Goal: Navigation & Orientation: Find specific page/section

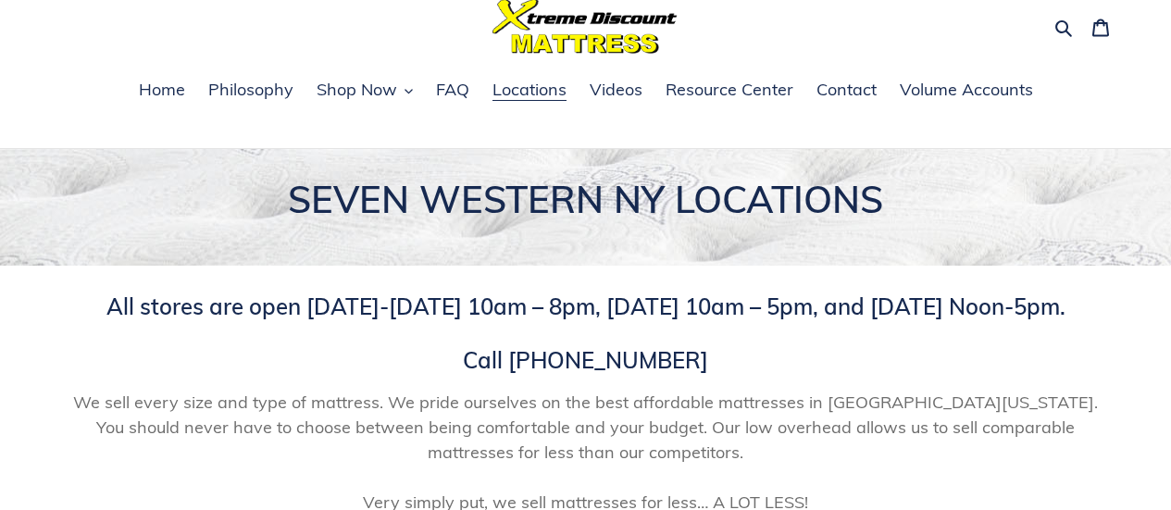
scroll to position [72, 0]
click at [388, 83] on span "Shop Now" at bounding box center [357, 89] width 81 height 22
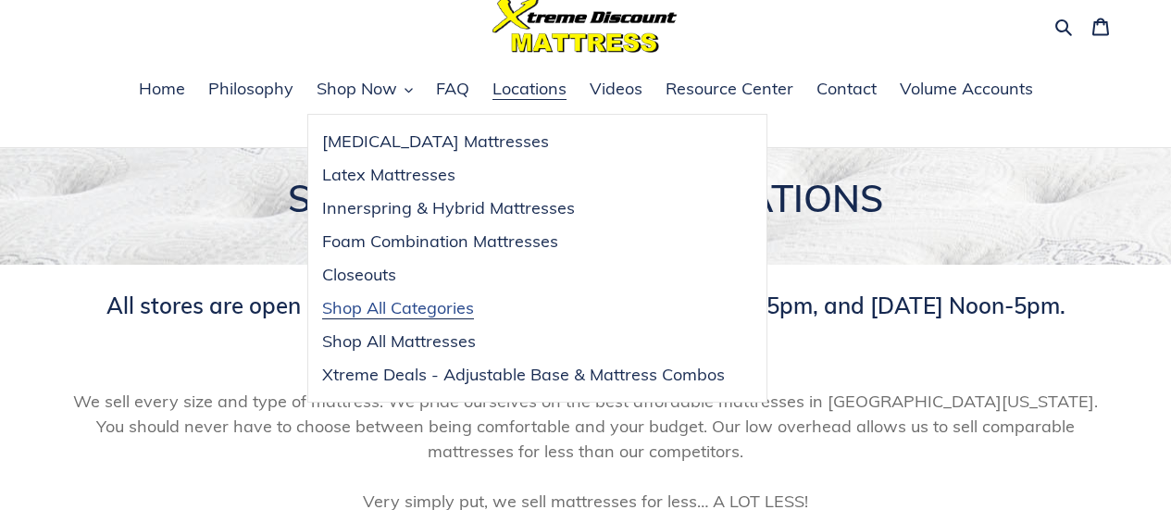
click at [439, 310] on span "Shop All Categories" at bounding box center [398, 308] width 152 height 22
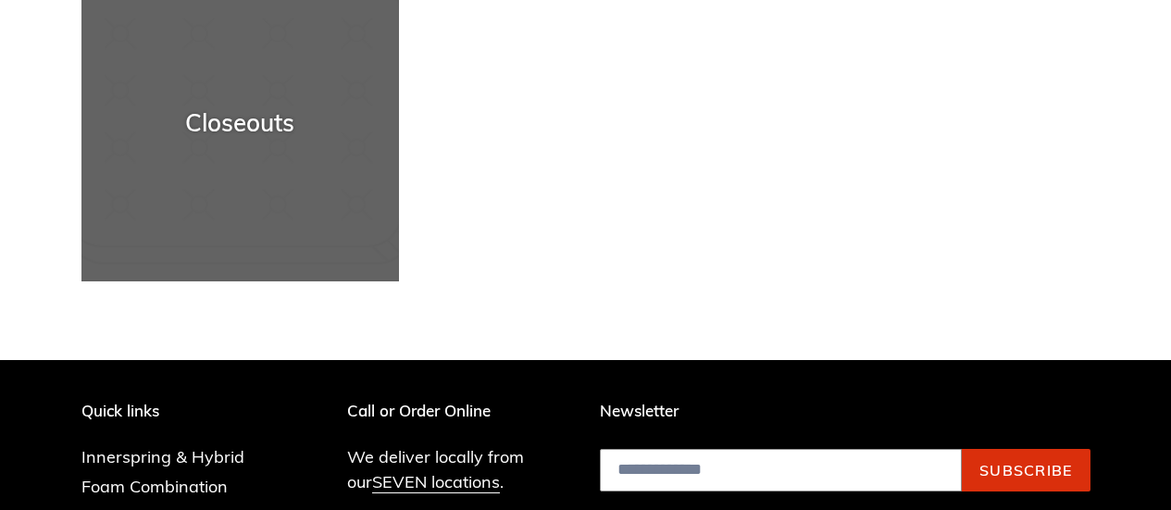
scroll to position [1090, 0]
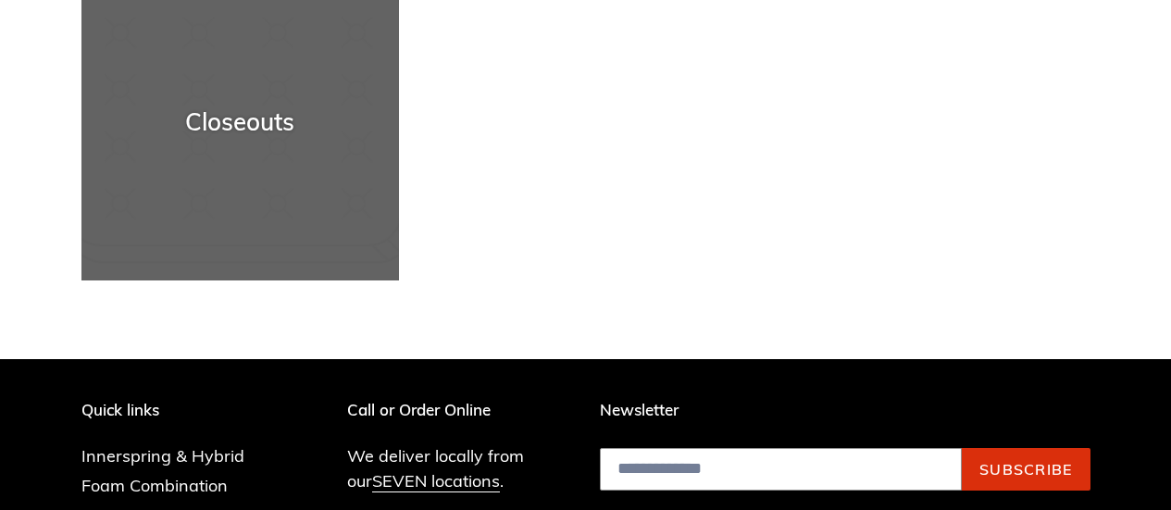
click at [249, 115] on div "Closeouts" at bounding box center [240, 121] width 318 height 29
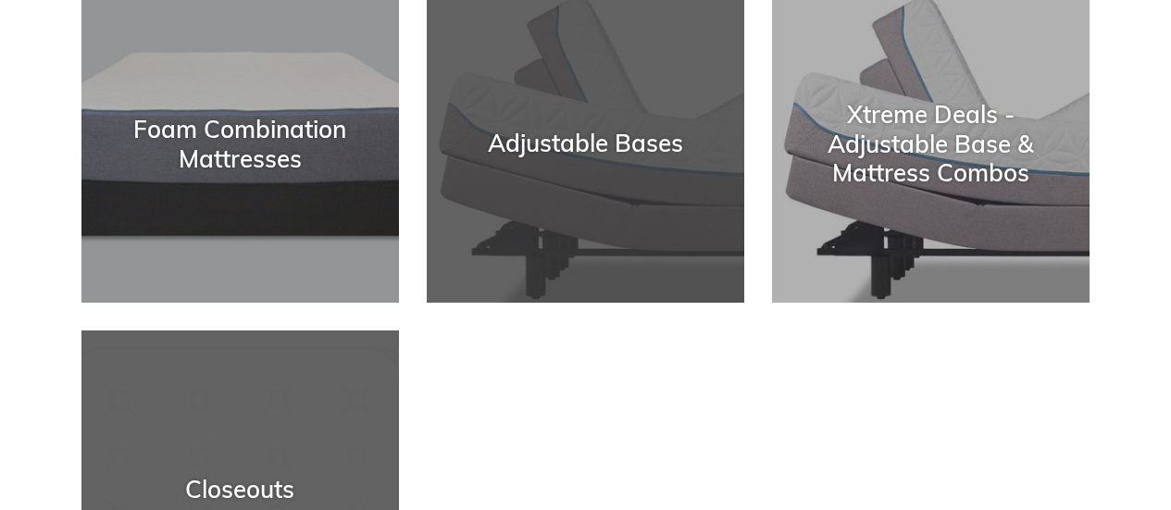
scroll to position [721, 0]
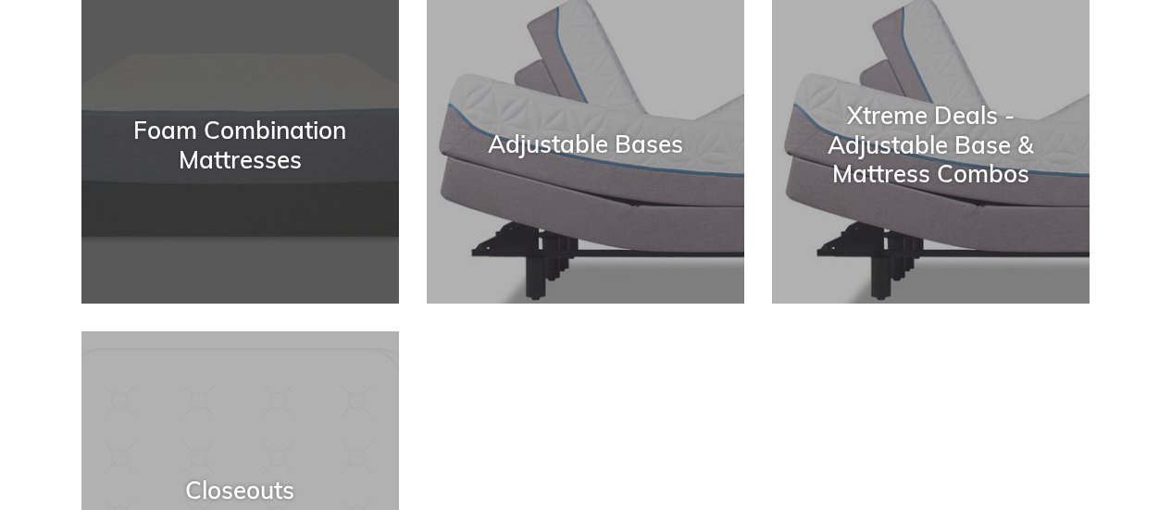
click at [276, 161] on div "Foam Combination Mattresses" at bounding box center [240, 144] width 318 height 57
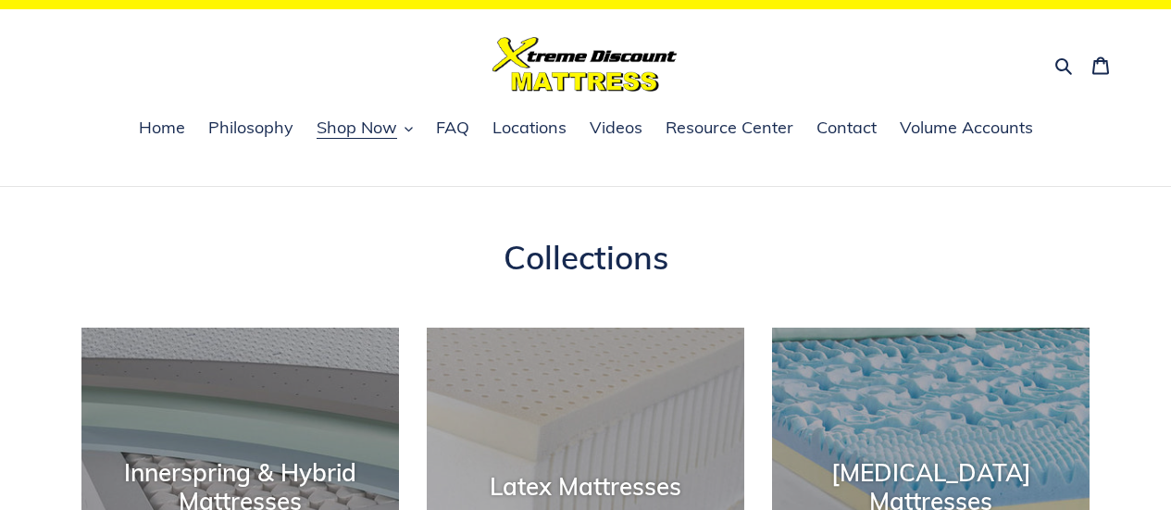
scroll to position [0, 0]
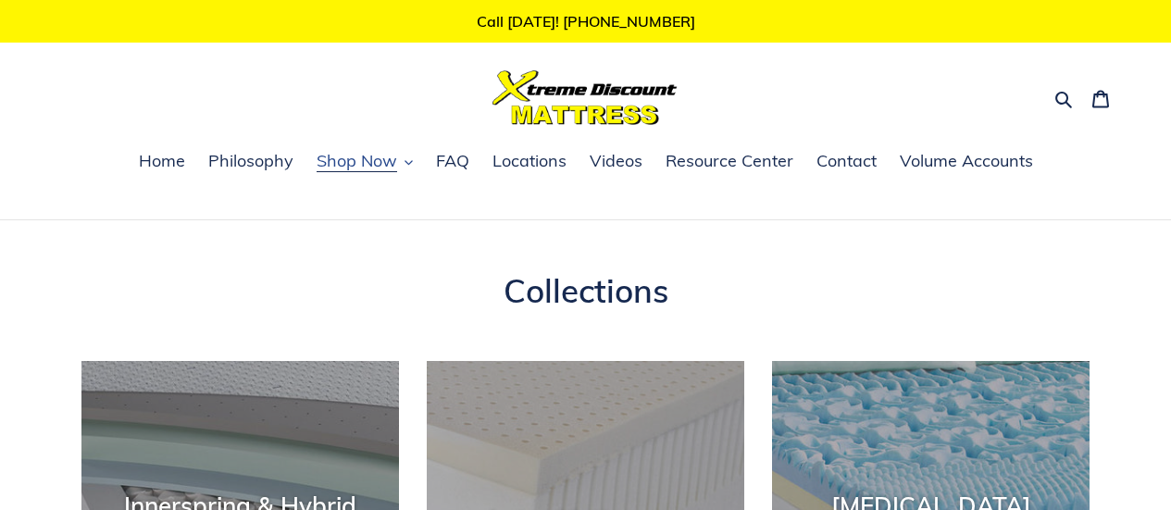
click at [375, 167] on span "Shop Now" at bounding box center [357, 161] width 81 height 22
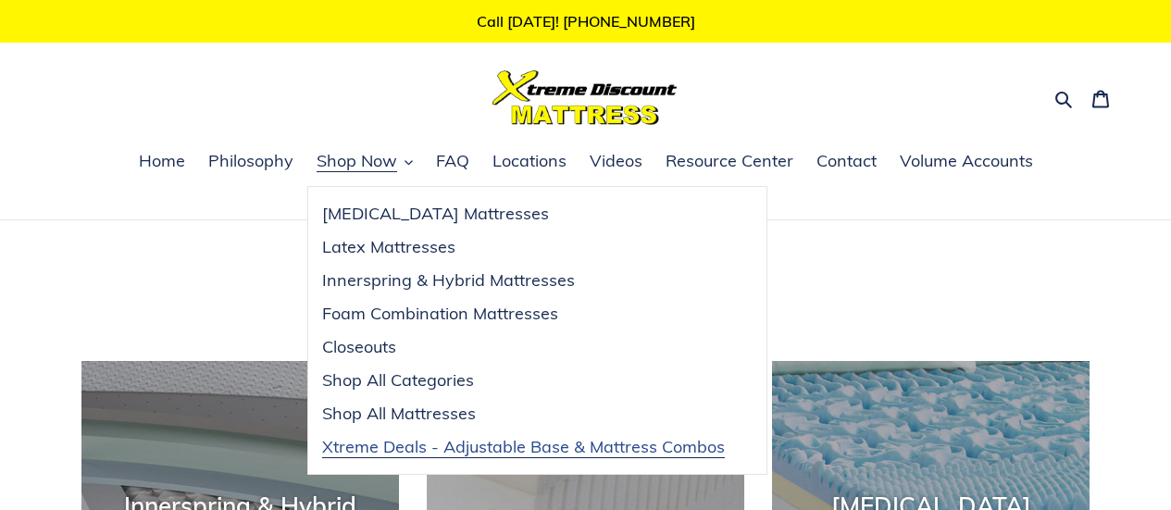
click at [471, 448] on span "Xtreme Deals - Adjustable Base & Mattress Combos" at bounding box center [523, 447] width 403 height 22
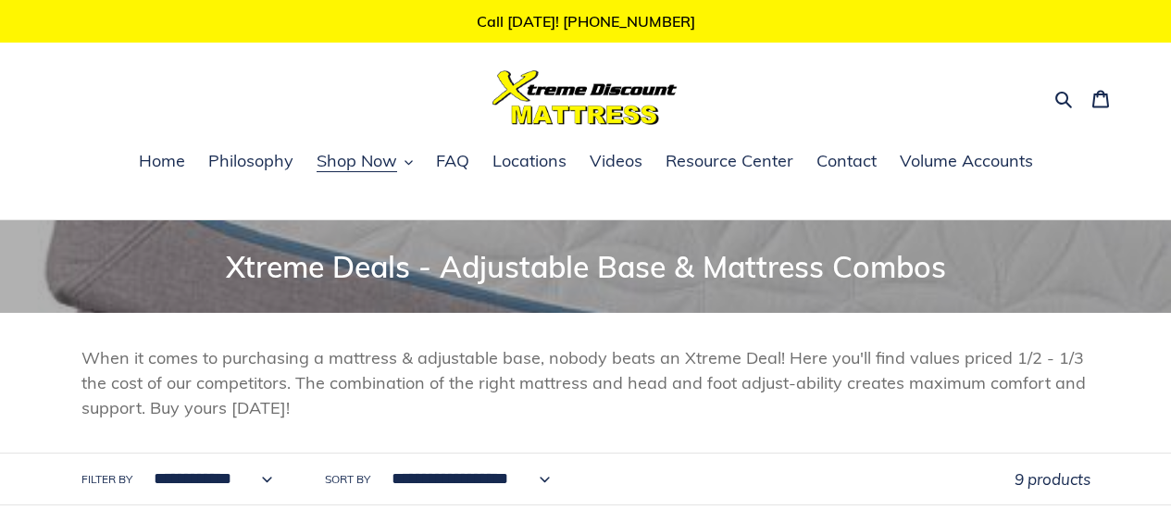
click at [383, 142] on div "Call Today! 716-689-5939 Search Cart 0 items Home Philosophy Shop Now Shop Now" at bounding box center [585, 110] width 1171 height 220
click at [386, 148] on button "Shop Now" at bounding box center [364, 162] width 115 height 28
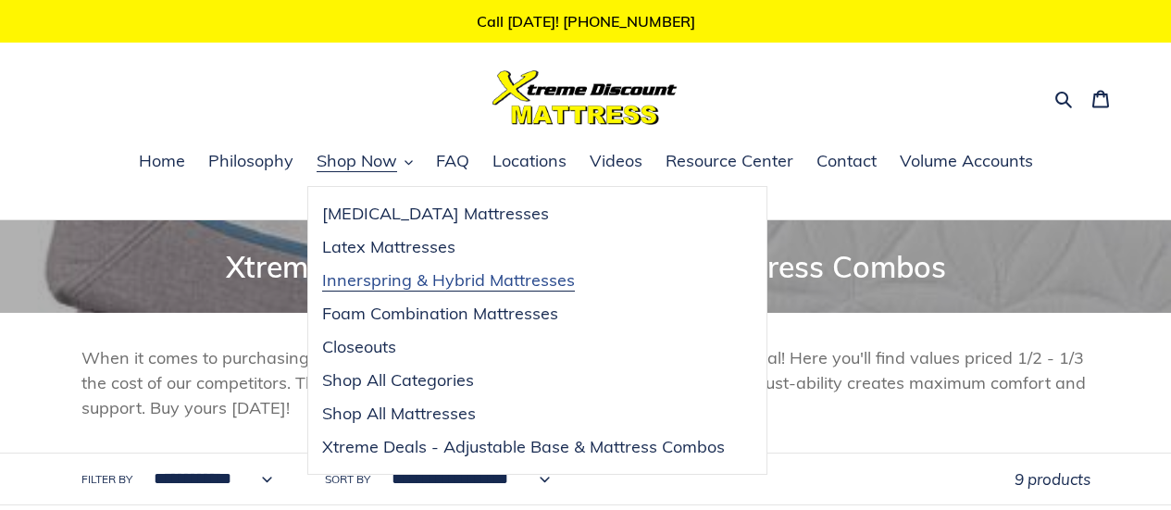
click at [457, 279] on span "Innerspring & Hybrid Mattresses" at bounding box center [448, 280] width 253 height 22
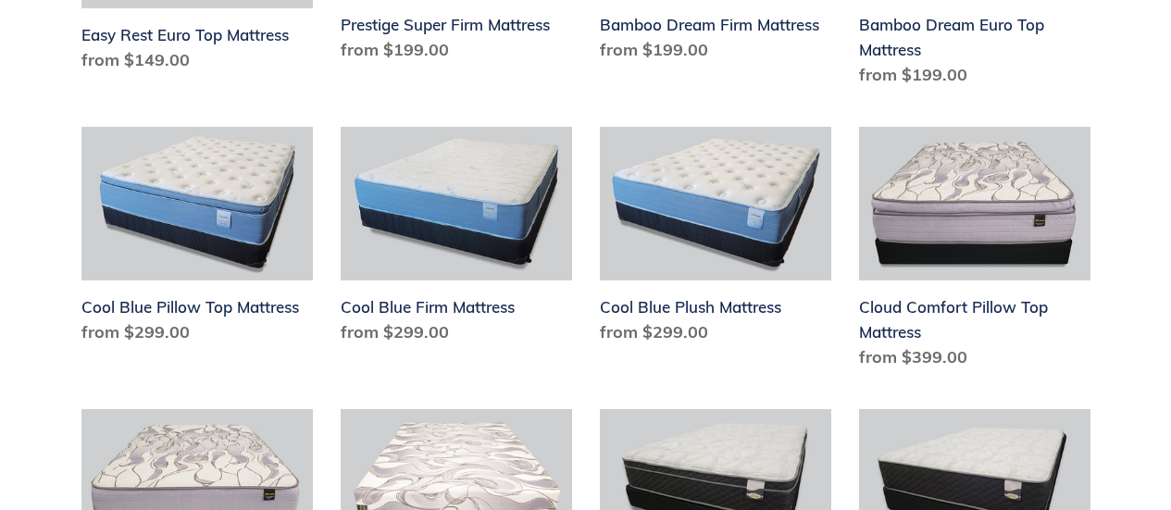
scroll to position [1143, 0]
